Goal: Communication & Community: Ask a question

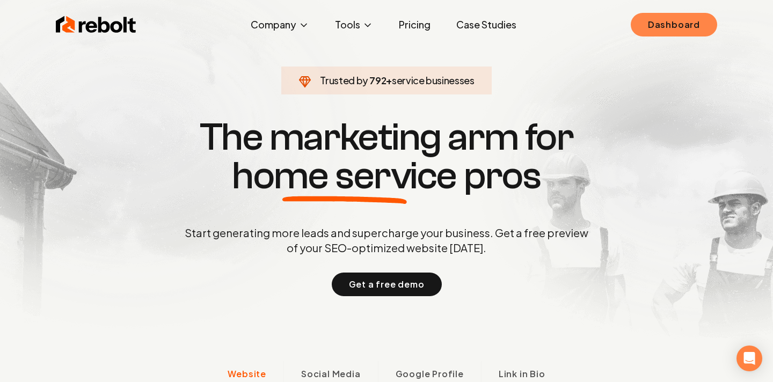
click at [673, 24] on link "Dashboard" at bounding box center [673, 25] width 86 height 24
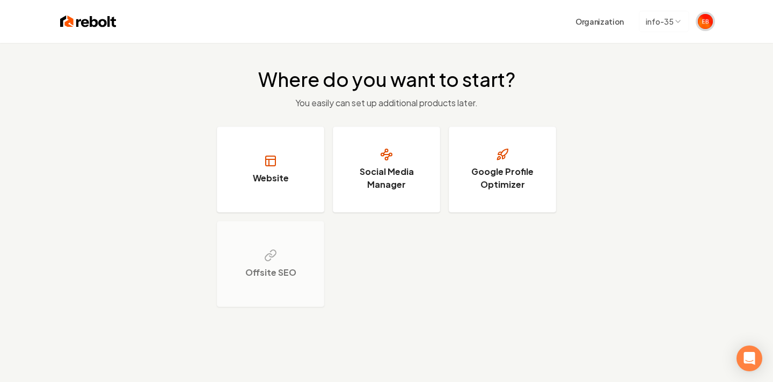
click at [708, 21] on img "Open user button" at bounding box center [704, 21] width 15 height 15
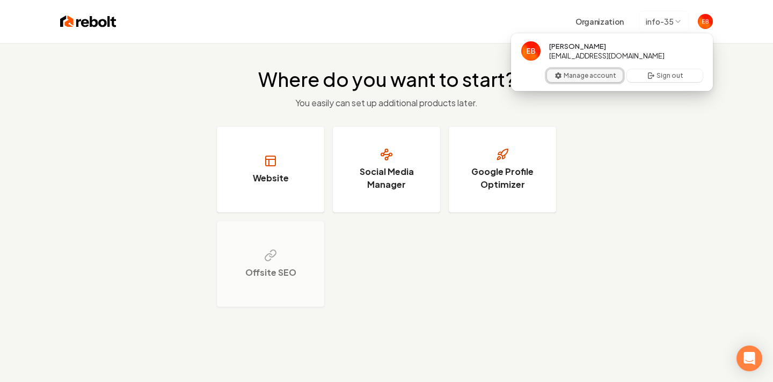
click at [583, 75] on button "Manage account" at bounding box center [585, 75] width 76 height 13
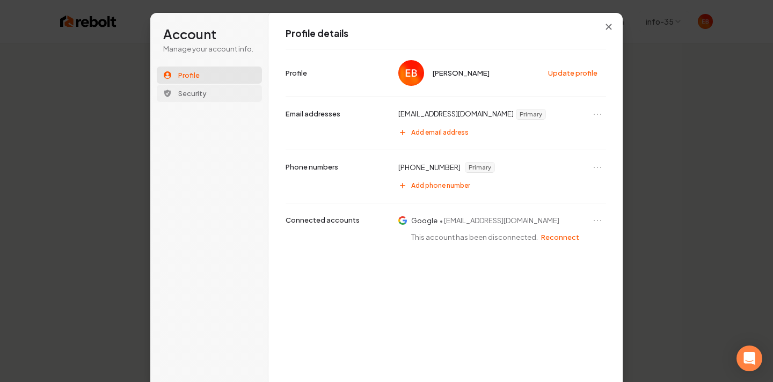
click at [196, 90] on span "Security" at bounding box center [192, 94] width 28 height 10
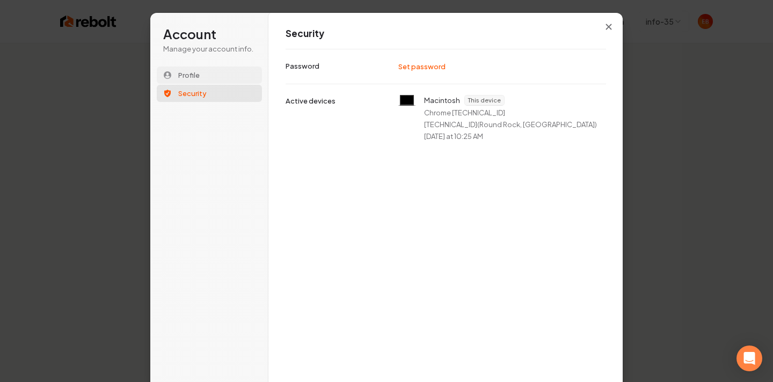
click at [194, 75] on span "Profile" at bounding box center [188, 75] width 21 height 10
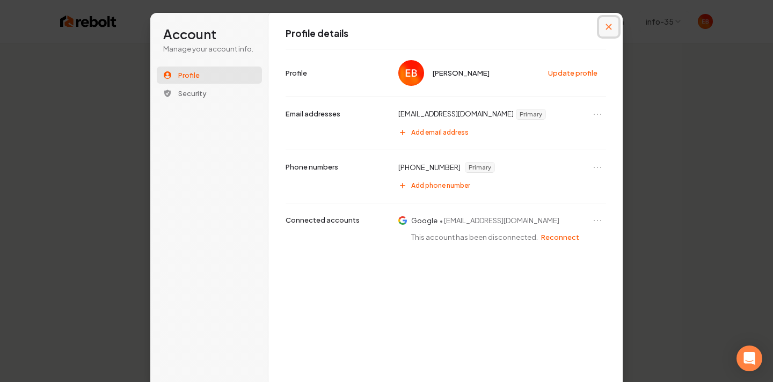
click at [612, 25] on button "Close modal" at bounding box center [608, 26] width 19 height 19
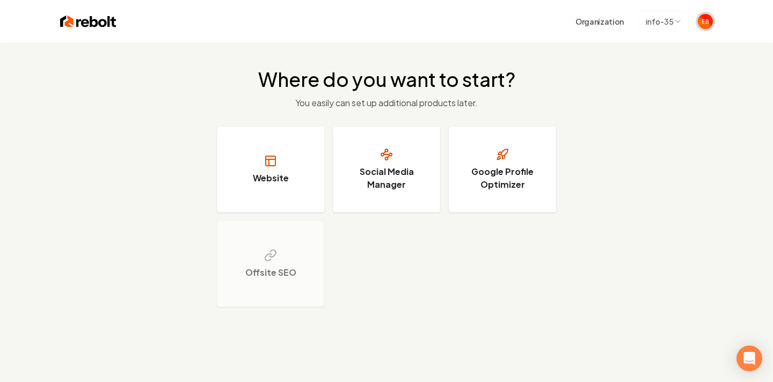
click at [711, 15] on span "Open user button" at bounding box center [704, 21] width 15 height 15
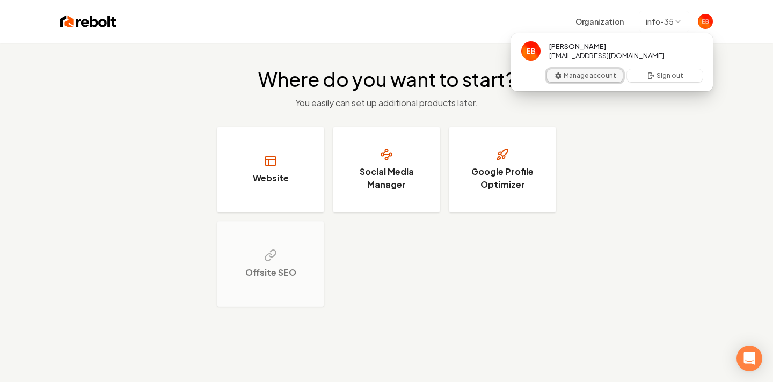
click at [596, 74] on button "Manage account" at bounding box center [585, 75] width 76 height 13
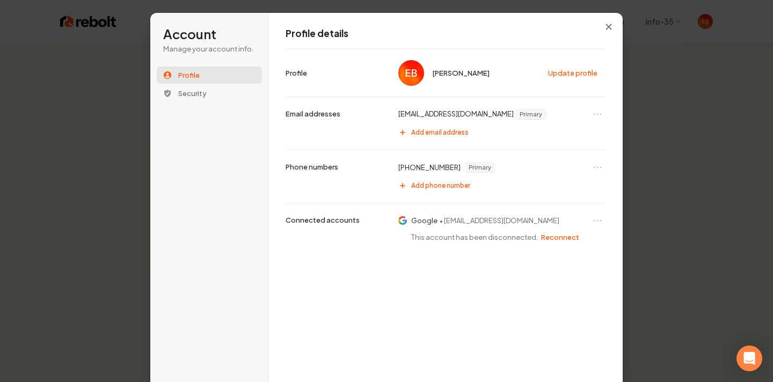
scroll to position [9, 0]
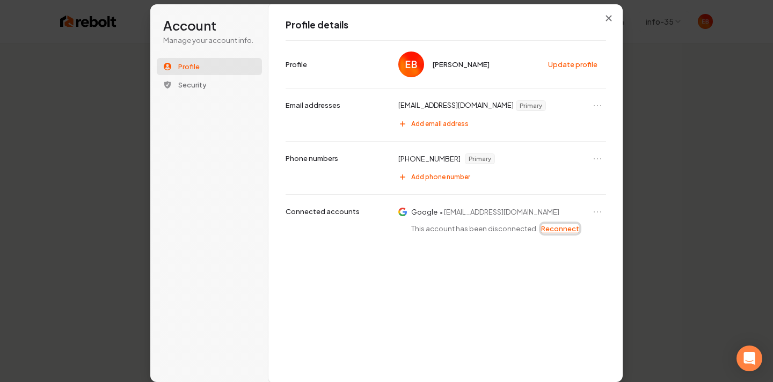
click at [552, 226] on button "Reconnect" at bounding box center [560, 229] width 38 height 10
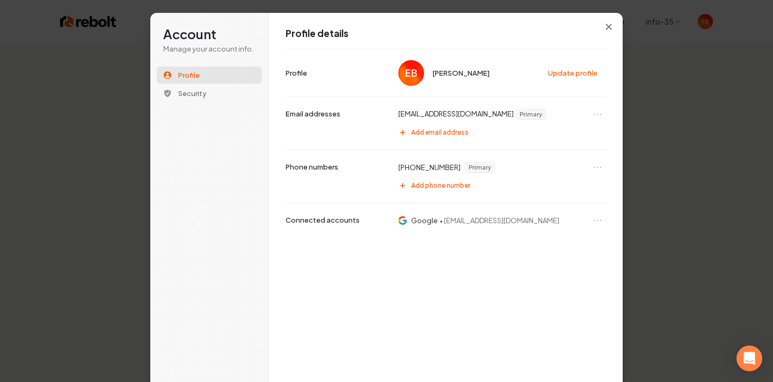
scroll to position [9, 0]
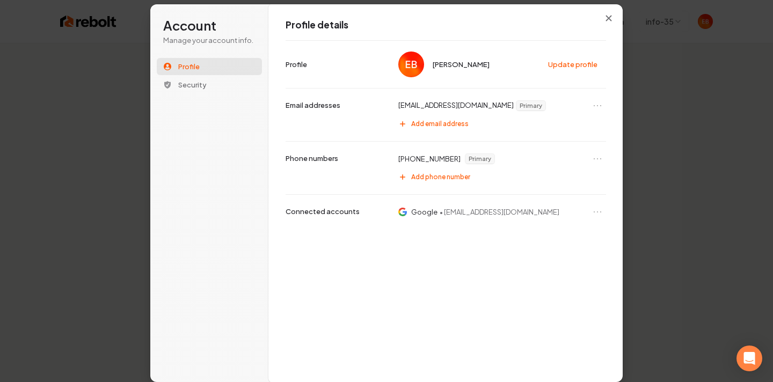
click at [599, 27] on div at bounding box center [608, 18] width 19 height 19
click at [604, 21] on button "Close modal" at bounding box center [608, 18] width 19 height 19
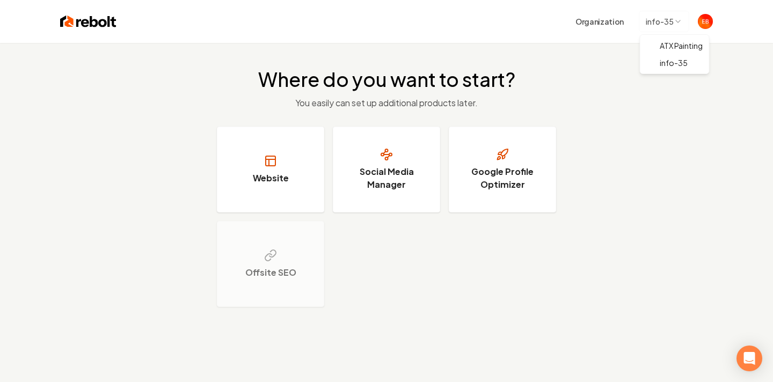
click at [674, 26] on html "Organization info-35 Where do you want to start? You easily can set up addition…" at bounding box center [386, 191] width 773 height 382
click at [604, 19] on html "Organization info-35 Where do you want to start? You easily can set up addition…" at bounding box center [386, 191] width 773 height 382
click at [604, 28] on button "Organization" at bounding box center [599, 21] width 61 height 19
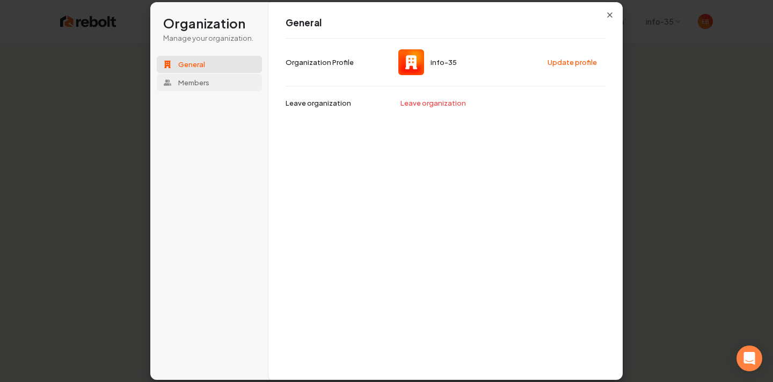
click at [202, 81] on span "Members" at bounding box center [193, 83] width 31 height 10
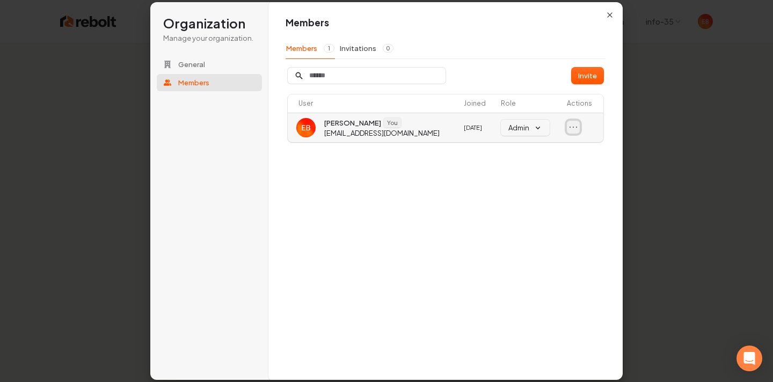
click at [576, 126] on icon "Open menu" at bounding box center [573, 127] width 11 height 11
click at [542, 204] on div "Members Members 1 Invitations 0 Invite User Joined Role Actions Eric Borders Yo…" at bounding box center [445, 191] width 354 height 379
click at [605, 17] on icon "button" at bounding box center [609, 15] width 9 height 9
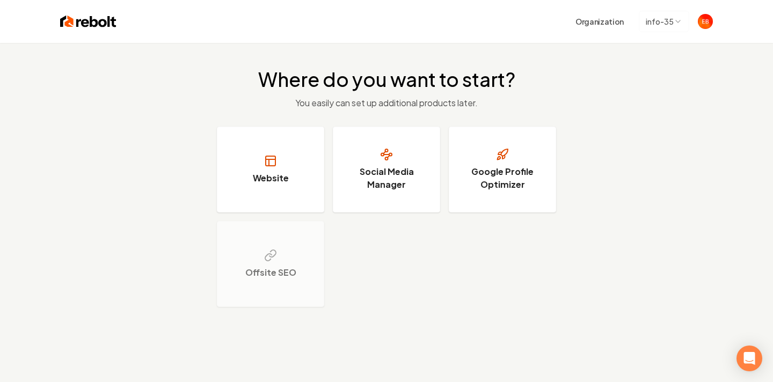
click at [702, 31] on div "Organization info-35" at bounding box center [414, 21] width 596 height 21
click at [707, 19] on img "Open user button" at bounding box center [704, 21] width 15 height 15
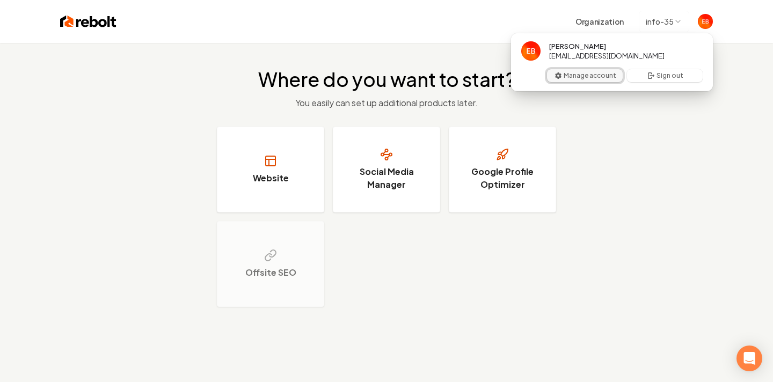
click at [576, 77] on button "Manage account" at bounding box center [585, 75] width 76 height 13
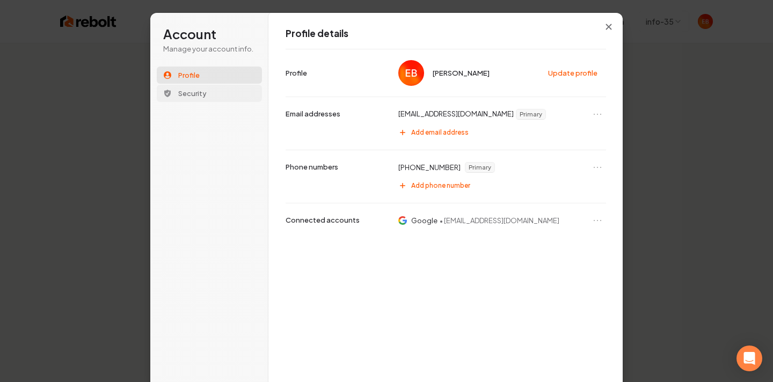
click at [204, 96] on span "Security" at bounding box center [192, 94] width 28 height 10
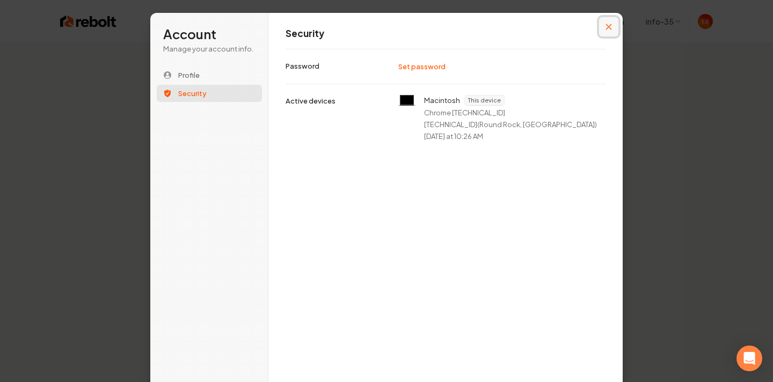
click at [605, 30] on icon "Close modal" at bounding box center [608, 27] width 6 height 6
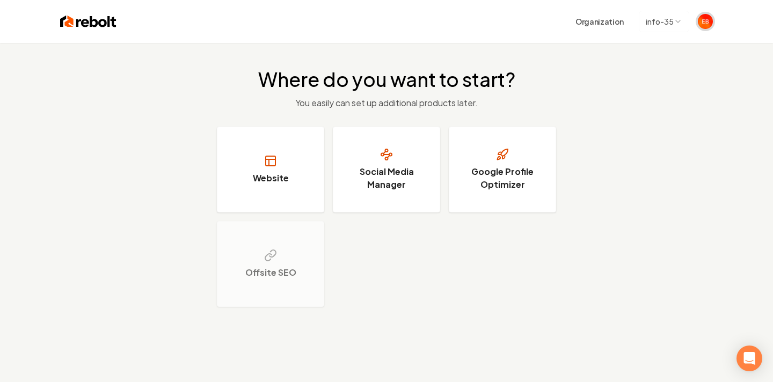
scroll to position [43, 0]
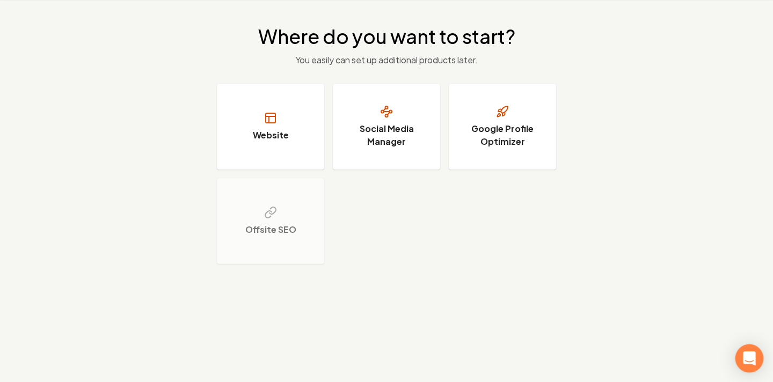
click at [748, 352] on icon "Open Intercom Messenger" at bounding box center [749, 358] width 14 height 14
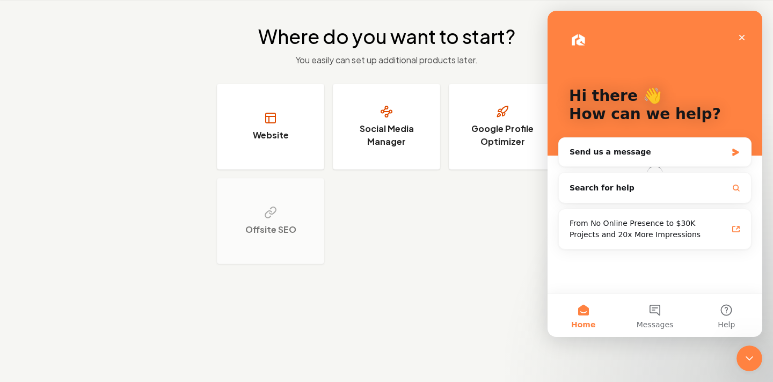
scroll to position [0, 0]
click at [713, 311] on button "Help" at bounding box center [726, 315] width 71 height 43
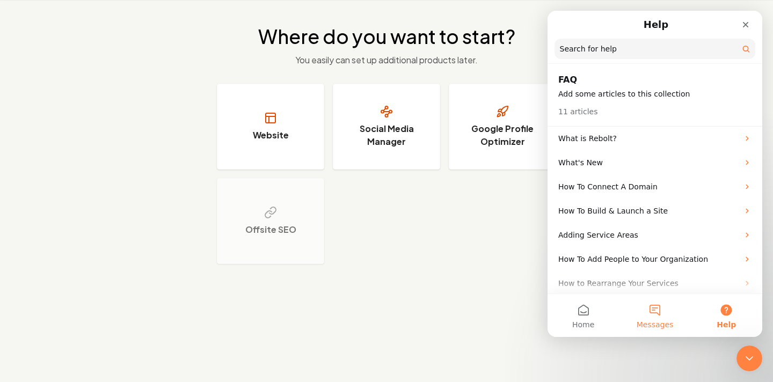
click at [653, 321] on span "Messages" at bounding box center [654, 325] width 37 height 8
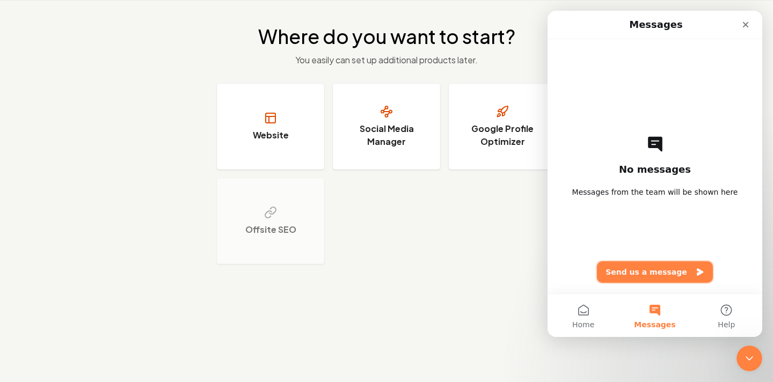
click at [628, 275] on button "Send us a message" at bounding box center [655, 271] width 116 height 21
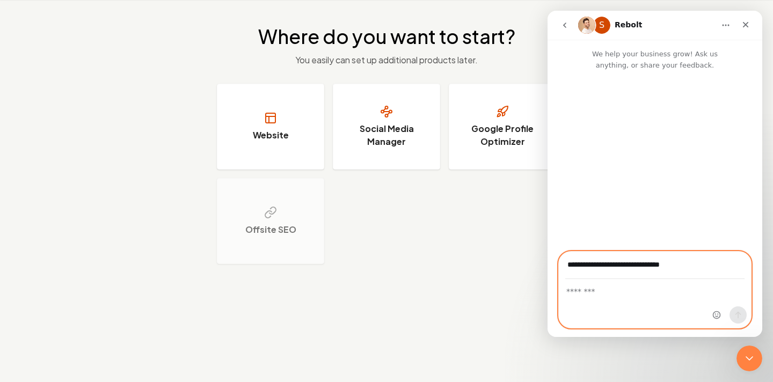
click at [676, 306] on div "Intercom messenger" at bounding box center [655, 304] width 192 height 48
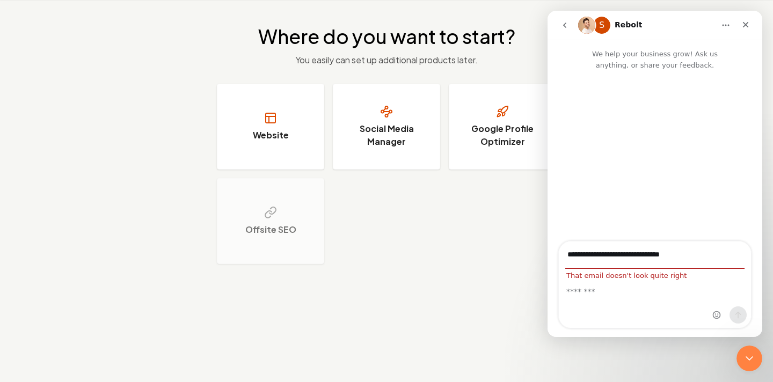
click at [709, 258] on div "Intercom messenger" at bounding box center [729, 284] width 42 height 86
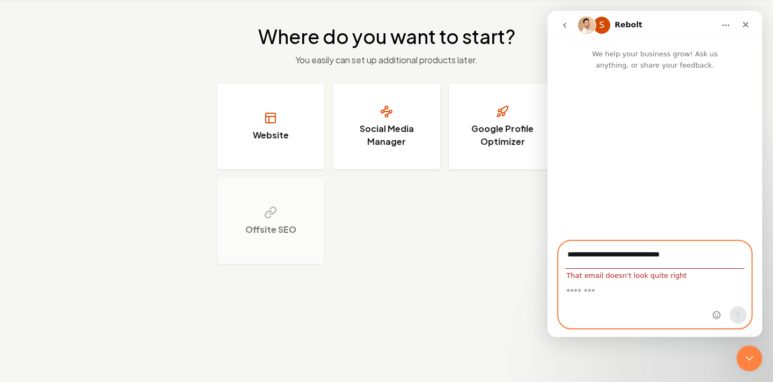
click at [700, 250] on input "**********" at bounding box center [654, 254] width 179 height 27
type input "**********"
click at [664, 292] on textarea "Message…" at bounding box center [655, 289] width 192 height 18
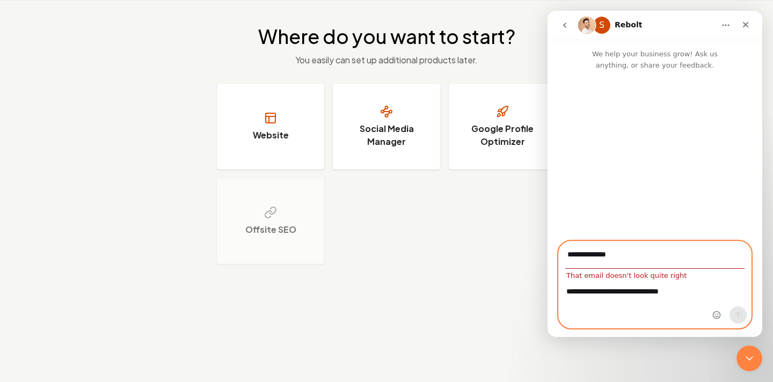
type textarea "**********"
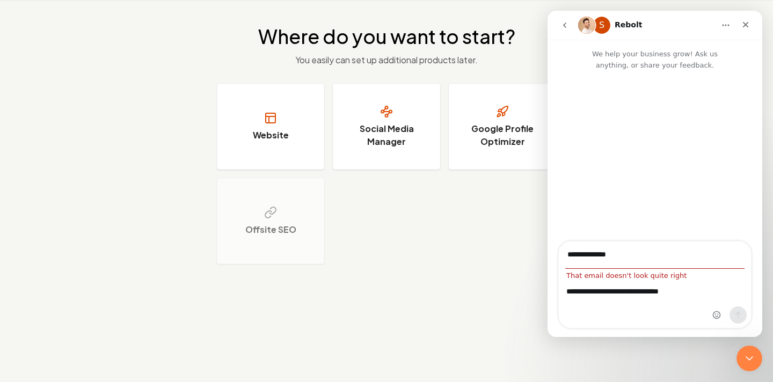
click at [678, 316] on div "**********" at bounding box center [655, 304] width 192 height 48
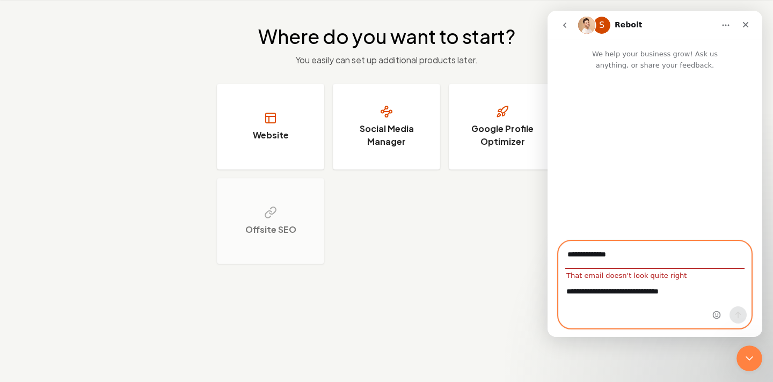
click at [638, 254] on input "**********" at bounding box center [654, 254] width 179 height 27
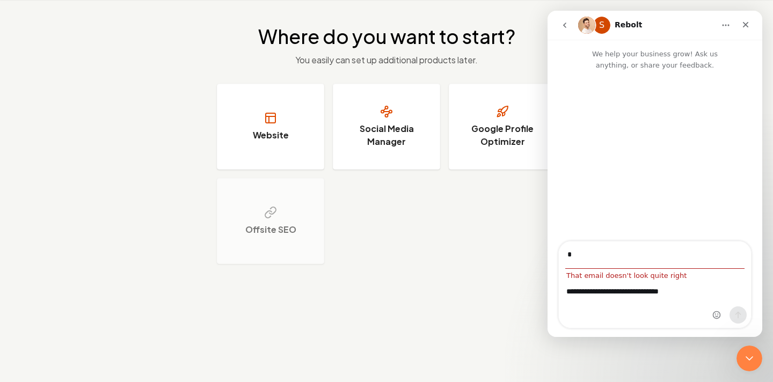
click at [659, 311] on div "**********" at bounding box center [655, 304] width 192 height 48
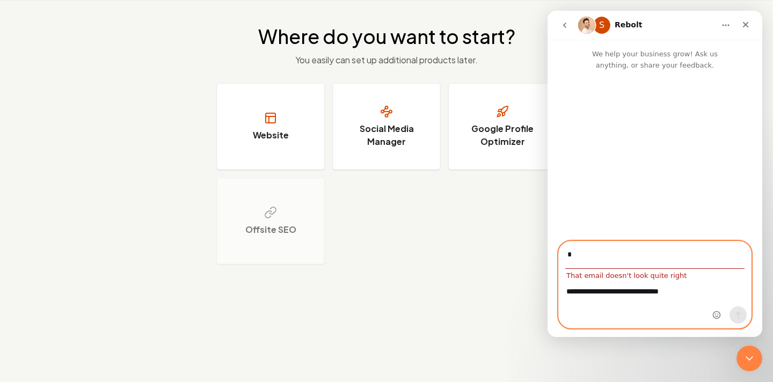
click at [592, 252] on input "*" at bounding box center [654, 254] width 179 height 27
type input "**********"
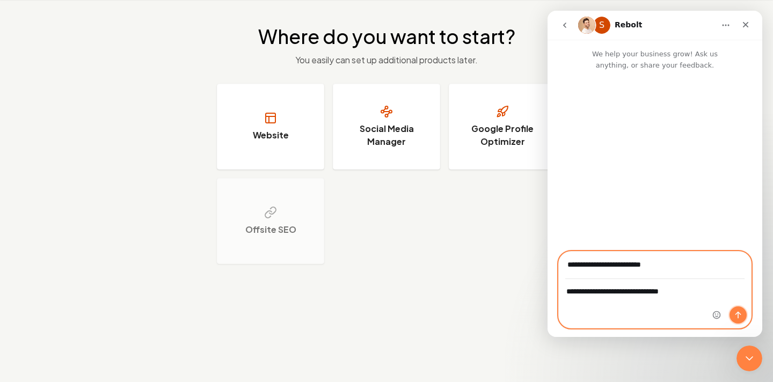
click at [740, 313] on icon "Send a message…" at bounding box center [737, 315] width 9 height 9
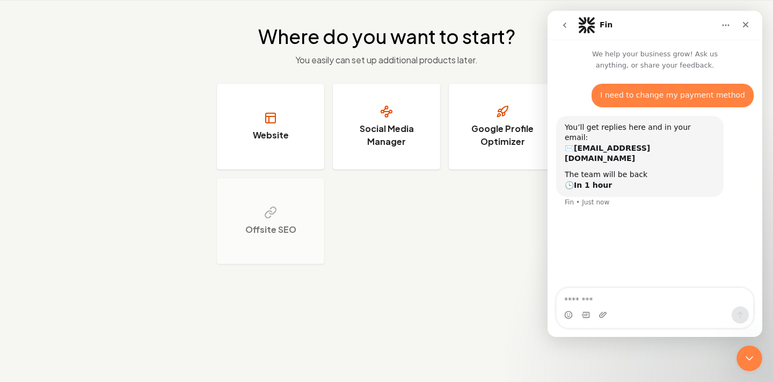
click at [475, 251] on div "Website Social Media Manager Google Profile Optimizer Offsite SEO" at bounding box center [386, 174] width 339 height 180
